Goal: Information Seeking & Learning: Learn about a topic

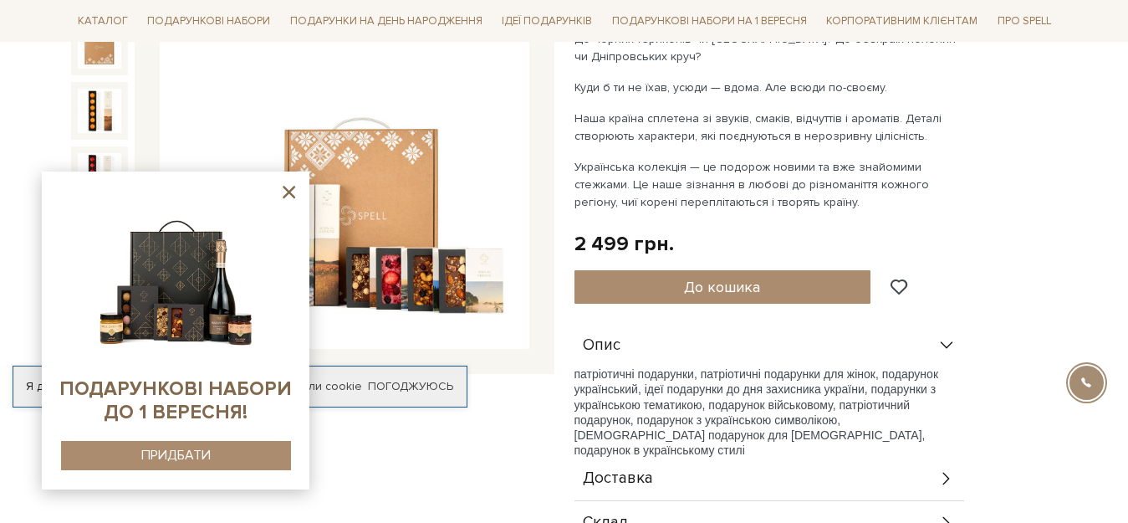
scroll to position [251, 0]
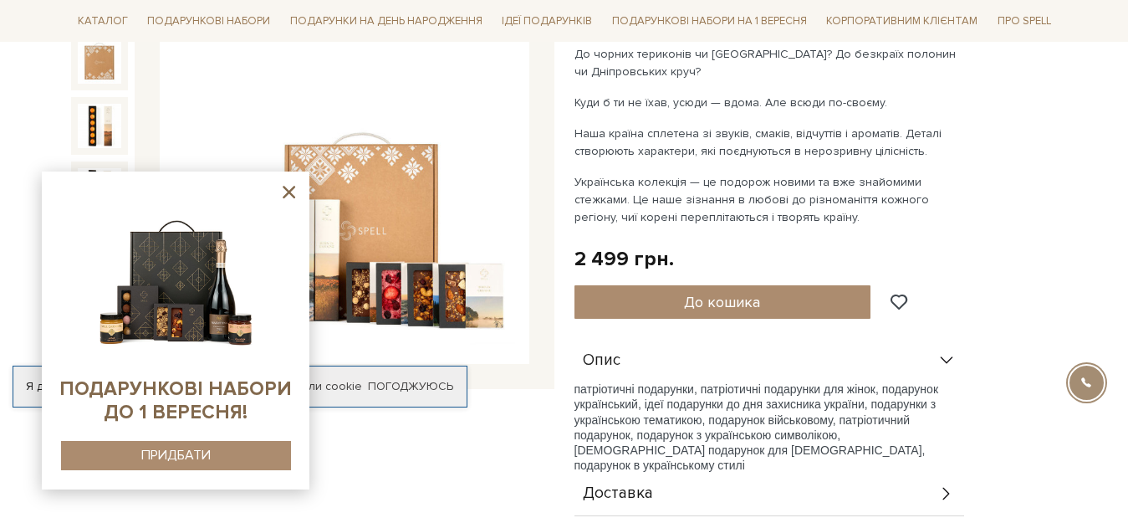
click at [389, 220] on img at bounding box center [345, 180] width 370 height 370
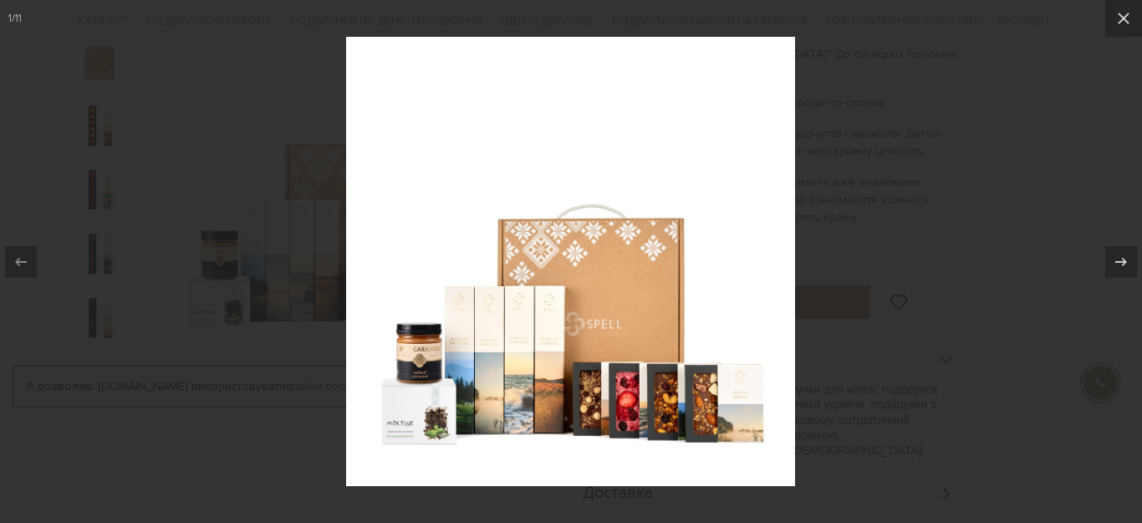
click at [486, 364] on img at bounding box center [570, 261] width 449 height 449
click at [480, 349] on img at bounding box center [570, 261] width 449 height 449
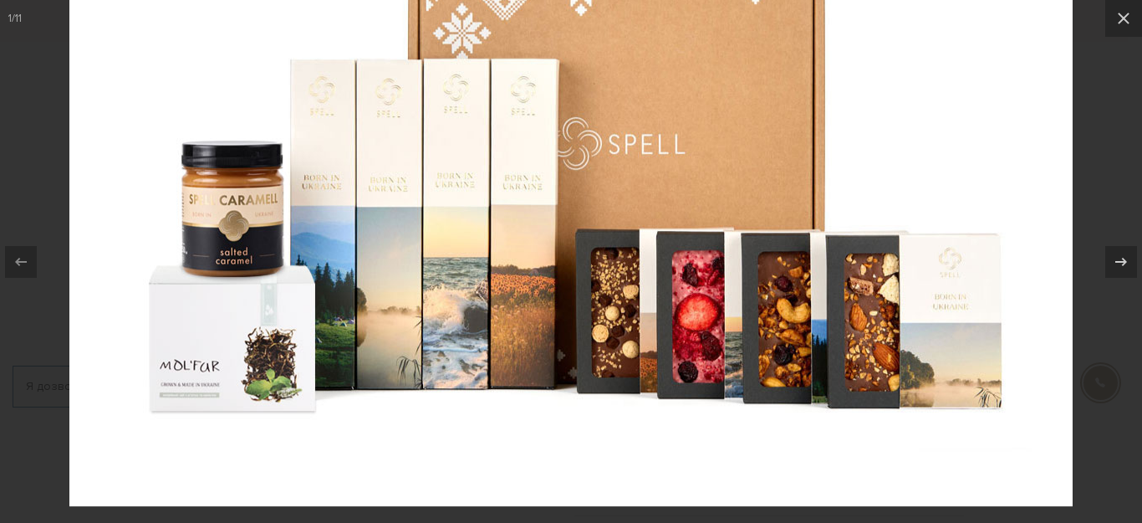
drag, startPoint x: 542, startPoint y: 324, endPoint x: 533, endPoint y: 151, distance: 173.3
click at [533, 151] on img at bounding box center [570, 3] width 1003 height 1003
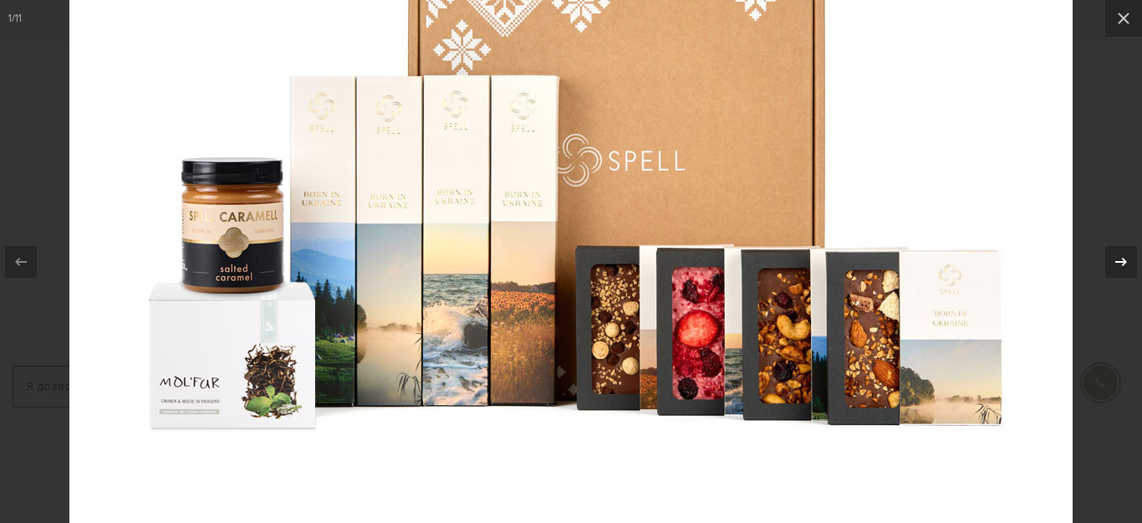
click at [901, 268] on icon at bounding box center [1121, 262] width 20 height 20
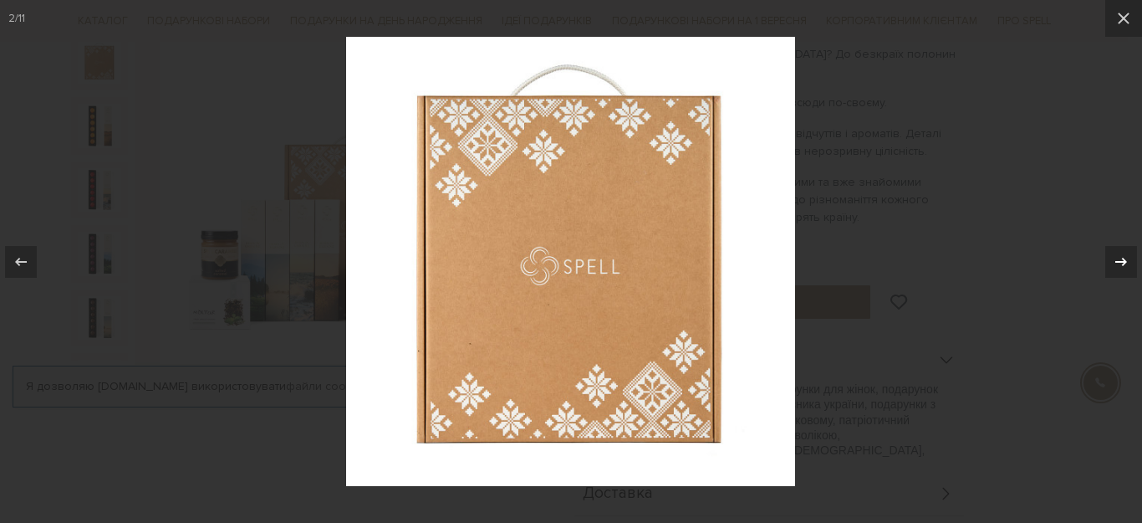
click at [901, 268] on icon at bounding box center [1121, 262] width 20 height 20
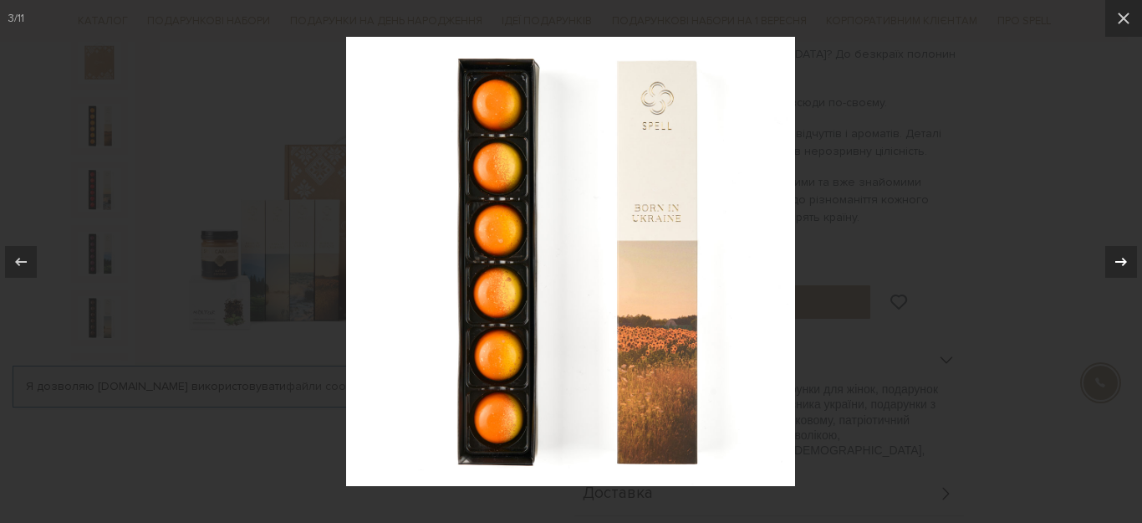
click at [901, 268] on icon at bounding box center [1121, 262] width 20 height 20
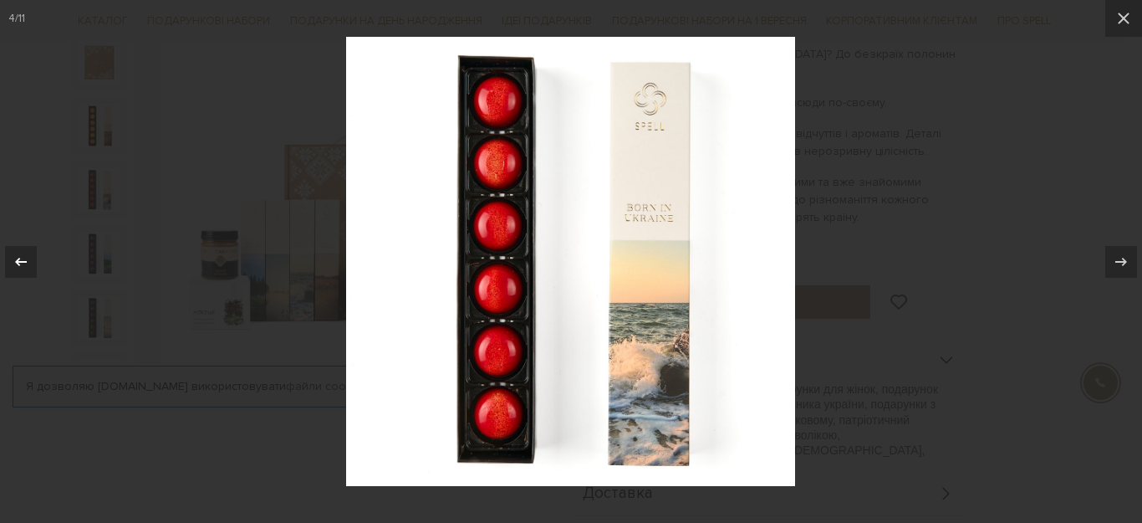
click at [21, 268] on icon at bounding box center [21, 262] width 20 height 20
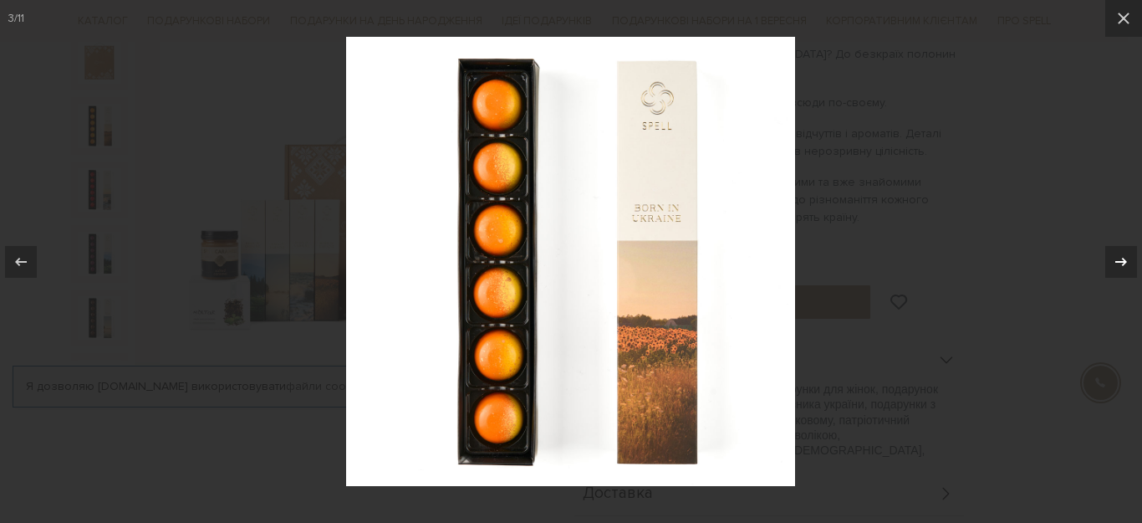
click at [901, 258] on icon at bounding box center [1121, 262] width 20 height 20
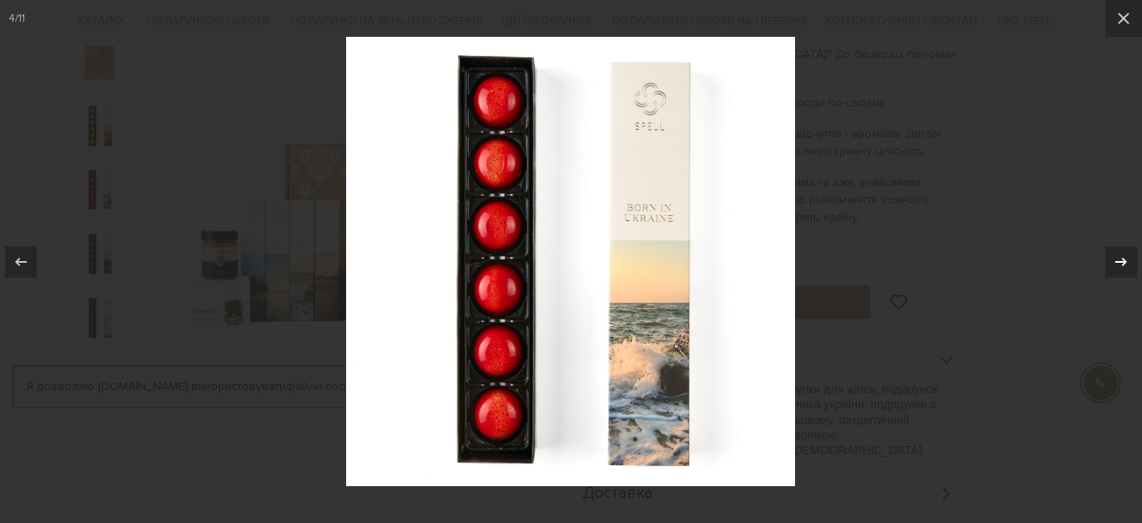
click at [901, 262] on icon at bounding box center [1121, 261] width 12 height 8
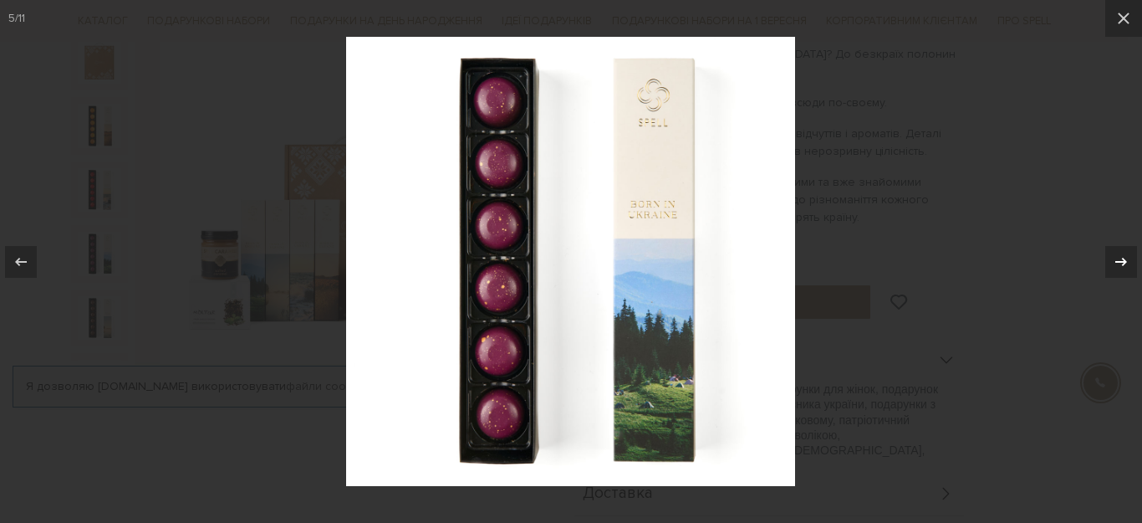
click at [901, 262] on div "5 / 11" at bounding box center [571, 261] width 1142 height 523
click at [901, 260] on icon at bounding box center [1121, 262] width 20 height 20
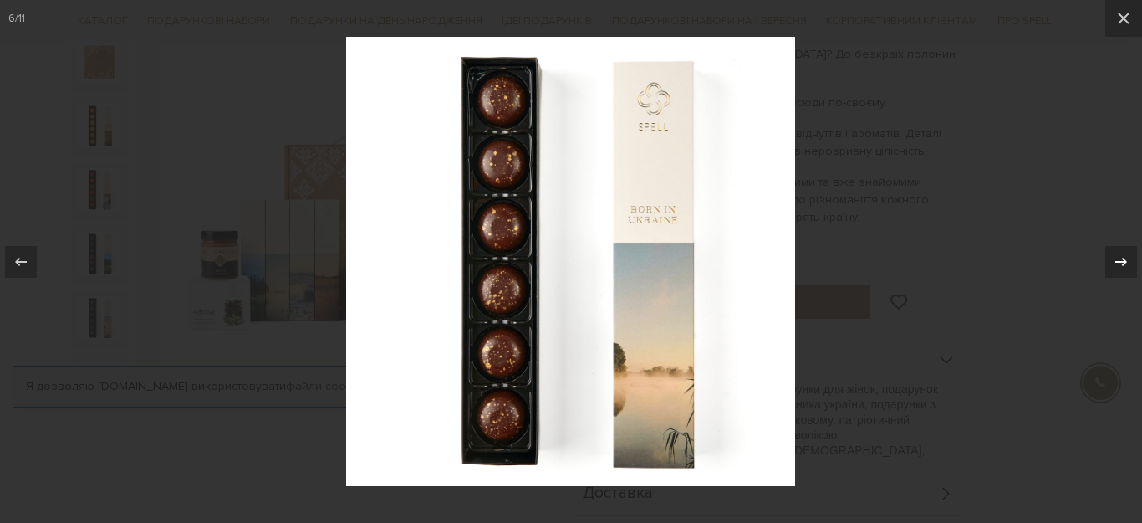
click at [901, 258] on icon at bounding box center [1121, 262] width 20 height 20
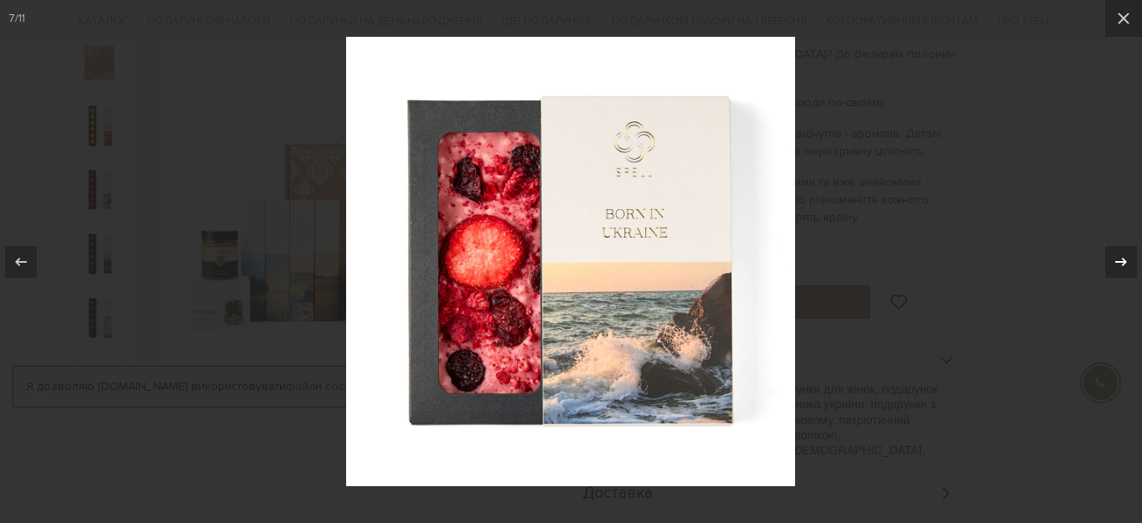
click at [901, 258] on icon at bounding box center [1121, 262] width 20 height 20
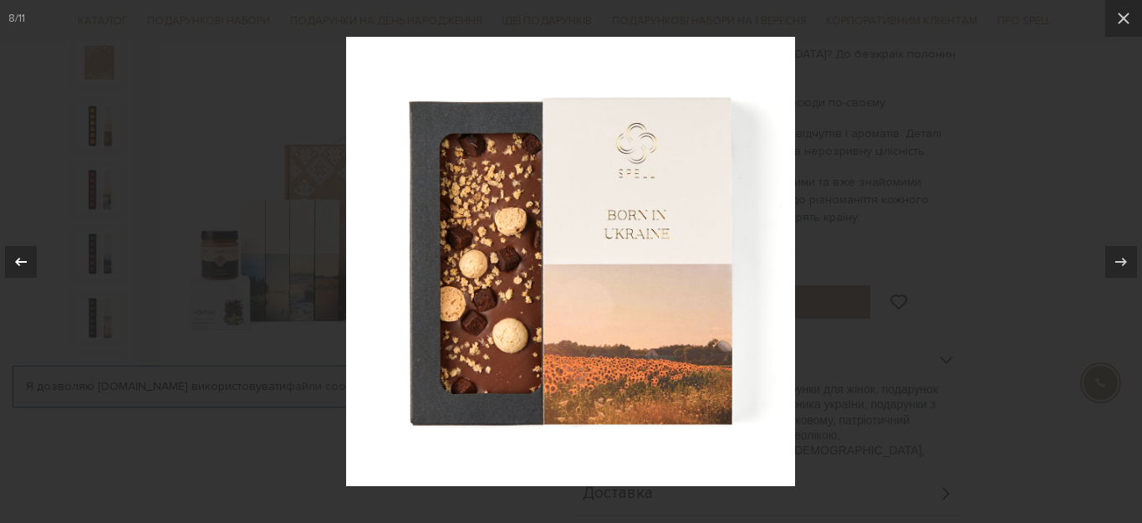
click at [19, 262] on icon at bounding box center [21, 261] width 12 height 8
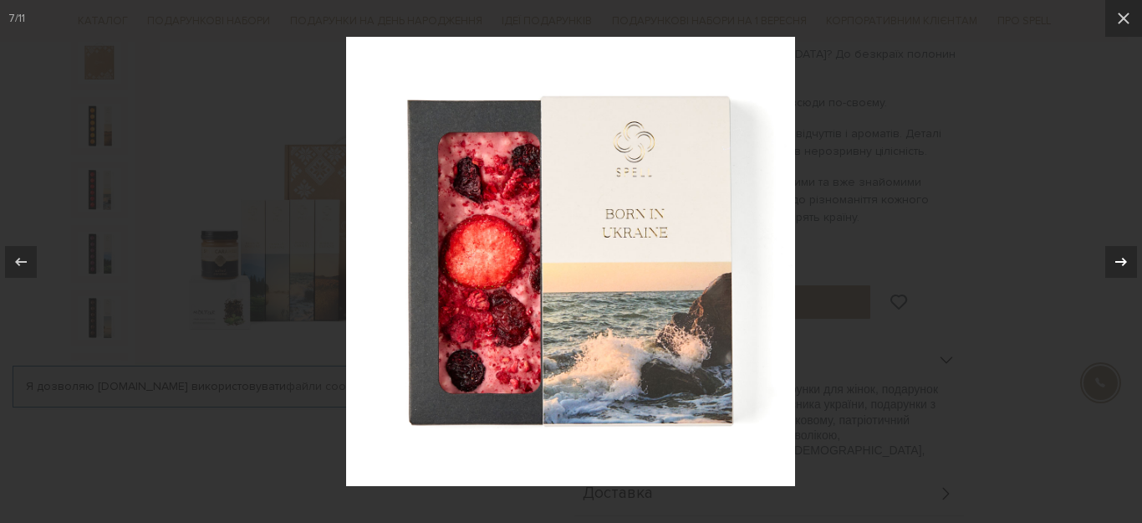
click at [901, 256] on icon at bounding box center [1121, 262] width 20 height 20
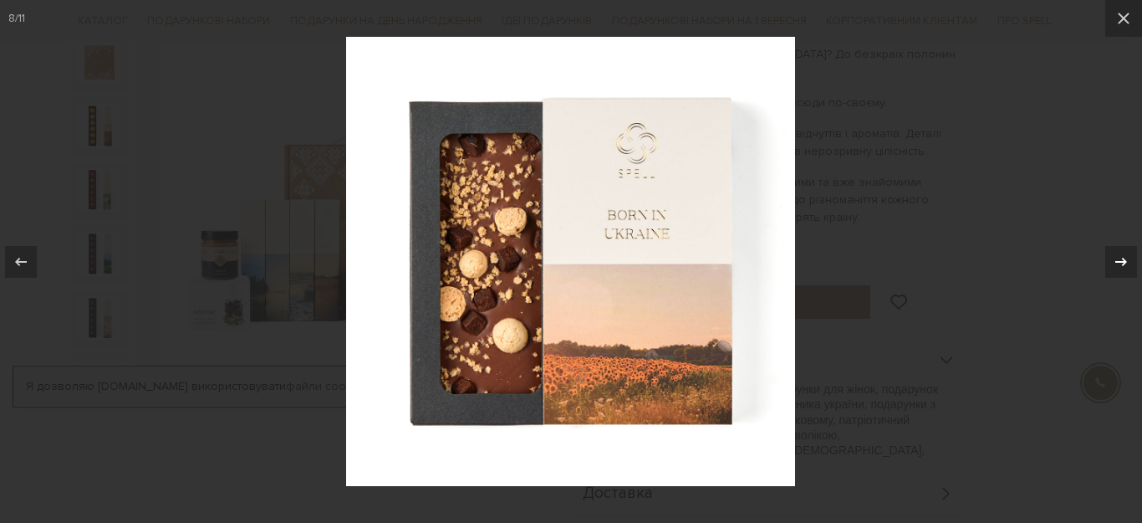
click at [901, 256] on icon at bounding box center [1121, 262] width 20 height 20
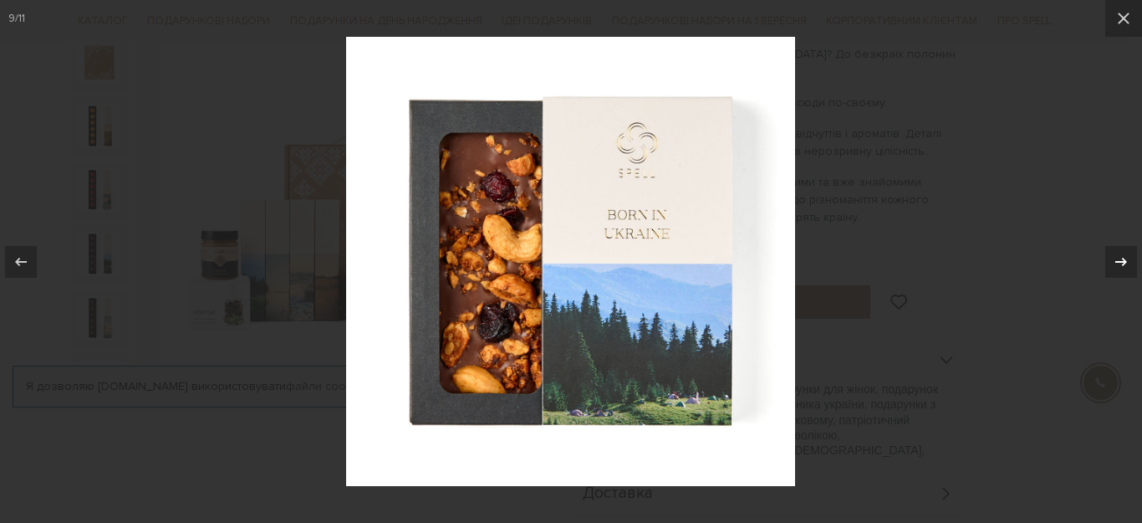
click at [901, 257] on icon at bounding box center [1121, 262] width 20 height 20
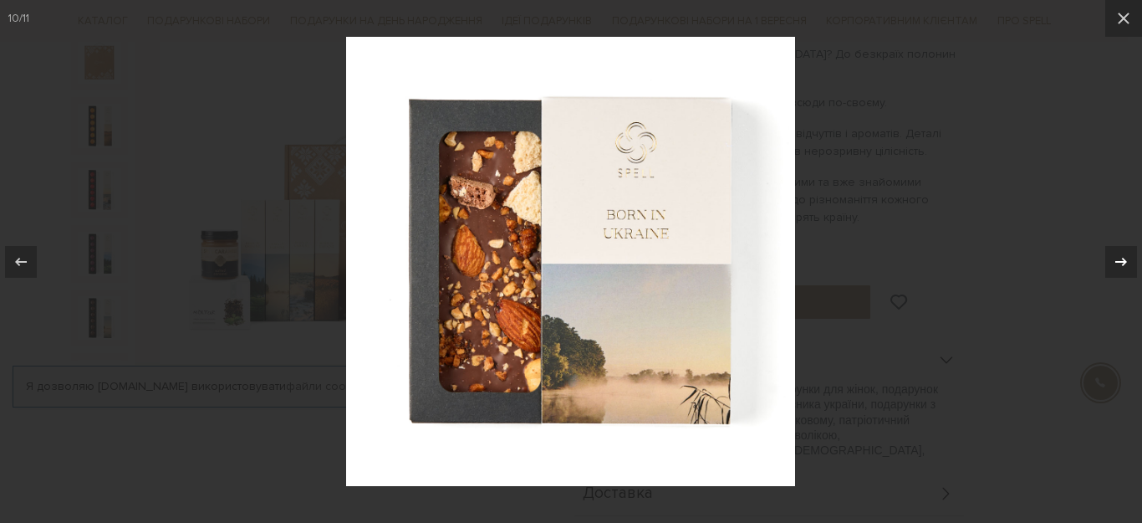
click at [901, 259] on icon at bounding box center [1121, 262] width 20 height 20
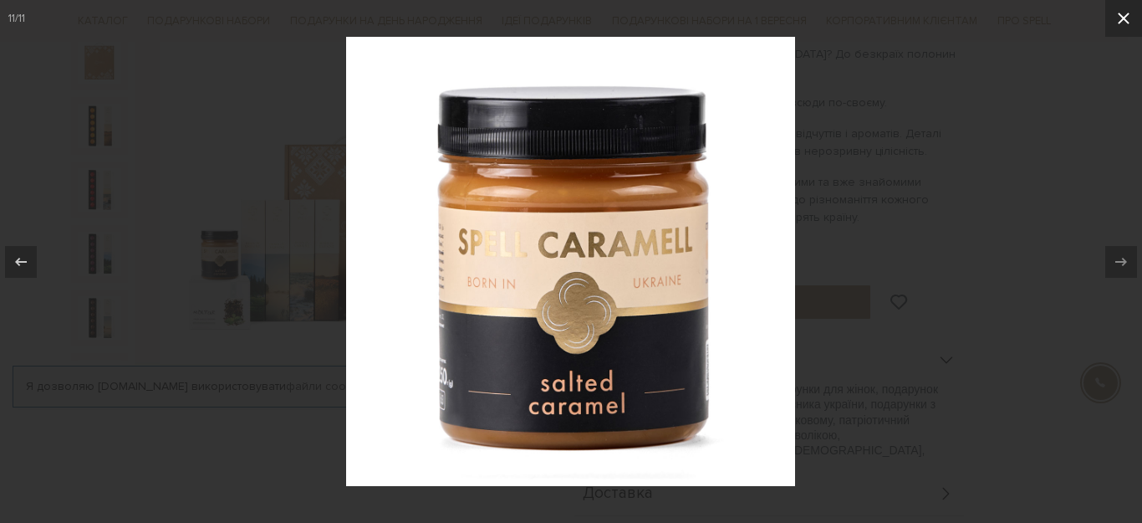
click at [901, 28] on button at bounding box center [1123, 18] width 37 height 37
